Goal: Ask a question

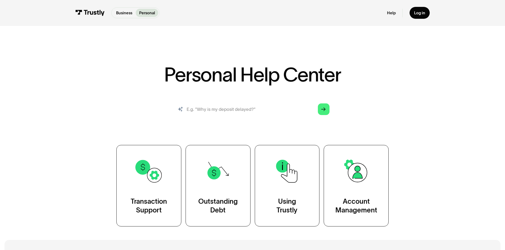
click at [246, 109] on input "search" at bounding box center [252, 109] width 163 height 18
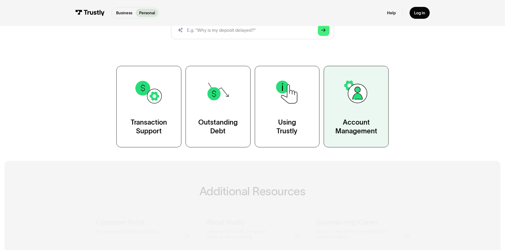
scroll to position [79, 0]
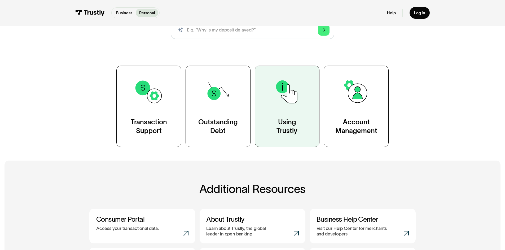
click at [277, 117] on link "Using Trustly" at bounding box center [287, 106] width 65 height 81
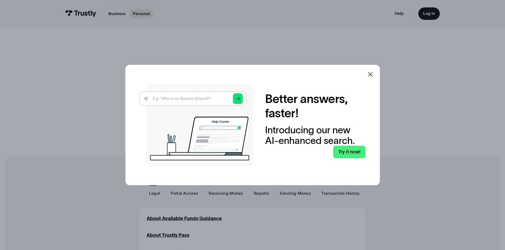
click at [373, 71] on icon at bounding box center [370, 74] width 6 height 6
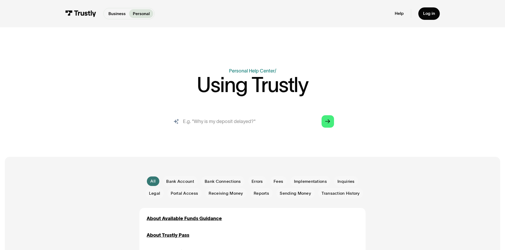
click at [245, 127] on input "search" at bounding box center [252, 121] width 172 height 19
type input "sign up"
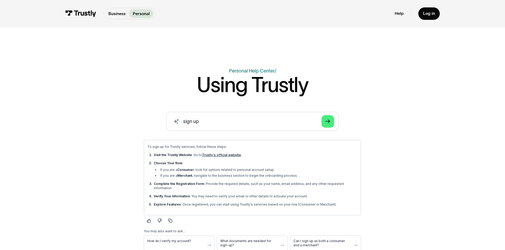
click at [144, 14] on p "Personal" at bounding box center [141, 14] width 17 height 6
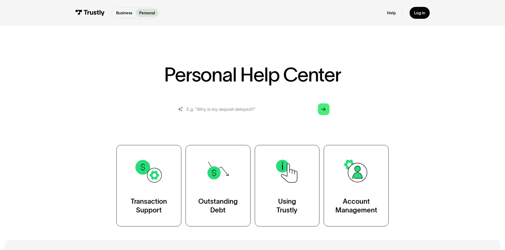
click at [211, 109] on input "search" at bounding box center [252, 109] width 163 height 18
type input "how to sign up"
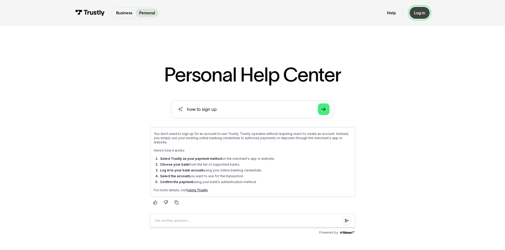
click at [419, 13] on div "Log in" at bounding box center [419, 12] width 11 height 5
